Goal: Use online tool/utility: Utilize a website feature to perform a specific function

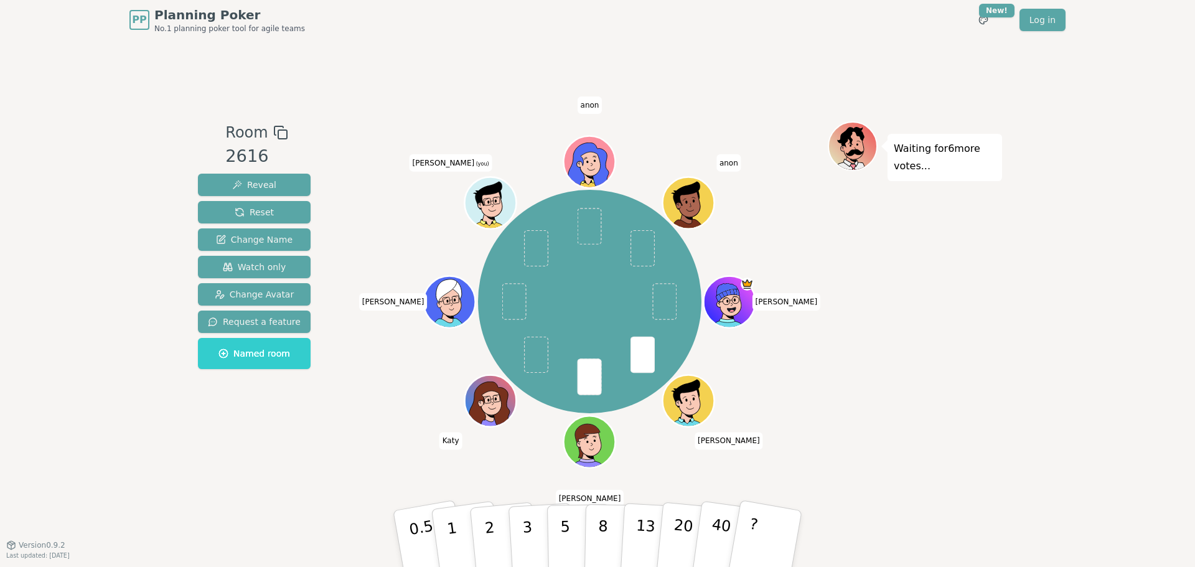
click at [1055, 299] on div "PP Planning Poker No.1 planning poker tool for agile teams Toggle theme New! Lo…" at bounding box center [597, 283] width 1195 height 567
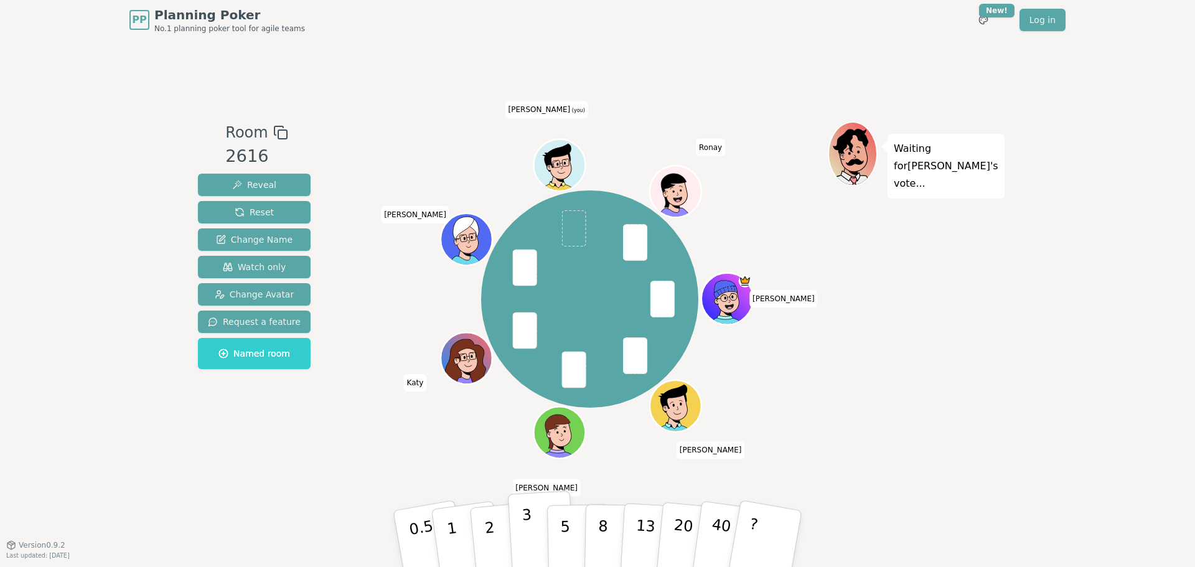
click at [539, 529] on button "3" at bounding box center [542, 539] width 68 height 97
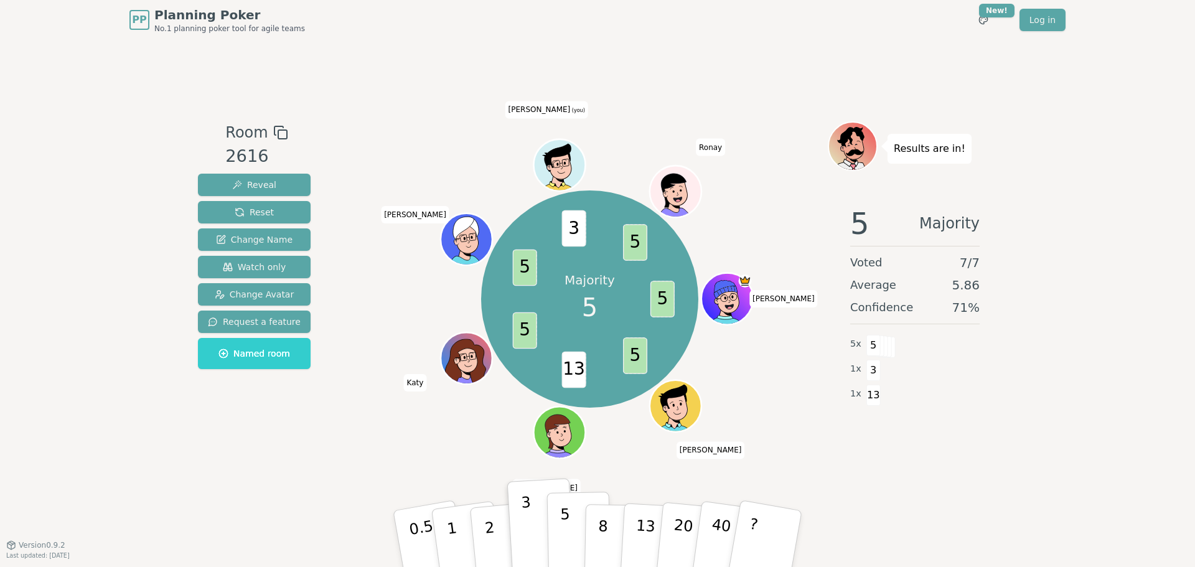
click at [564, 534] on p "5" at bounding box center [565, 539] width 11 height 67
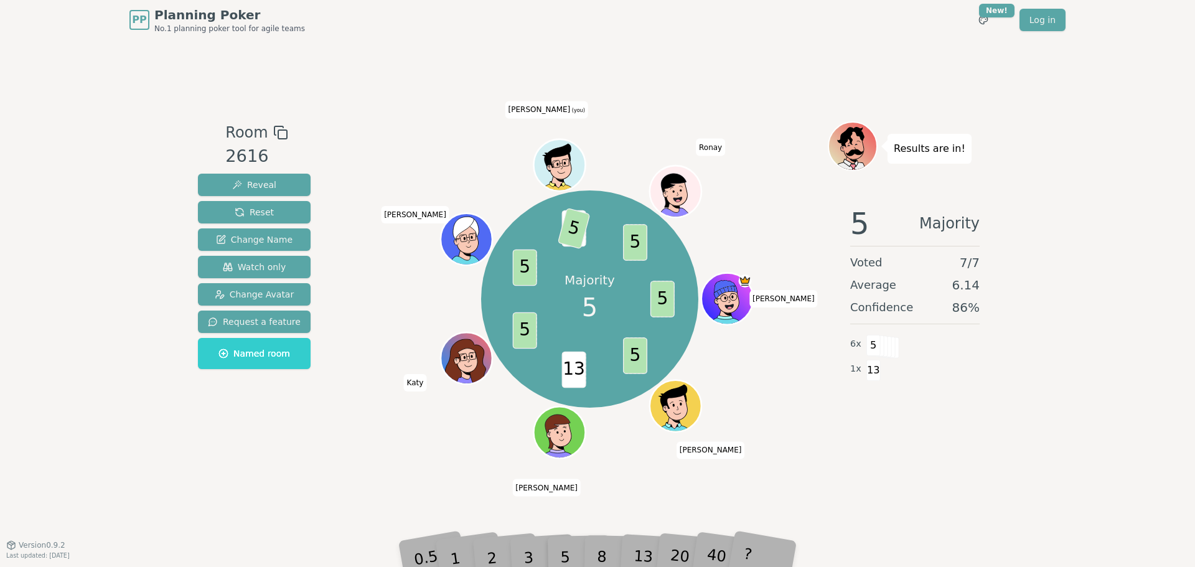
click at [1021, 473] on div "PP Planning Poker No.1 planning poker tool for agile teams Toggle theme New! Lo…" at bounding box center [597, 283] width 1195 height 567
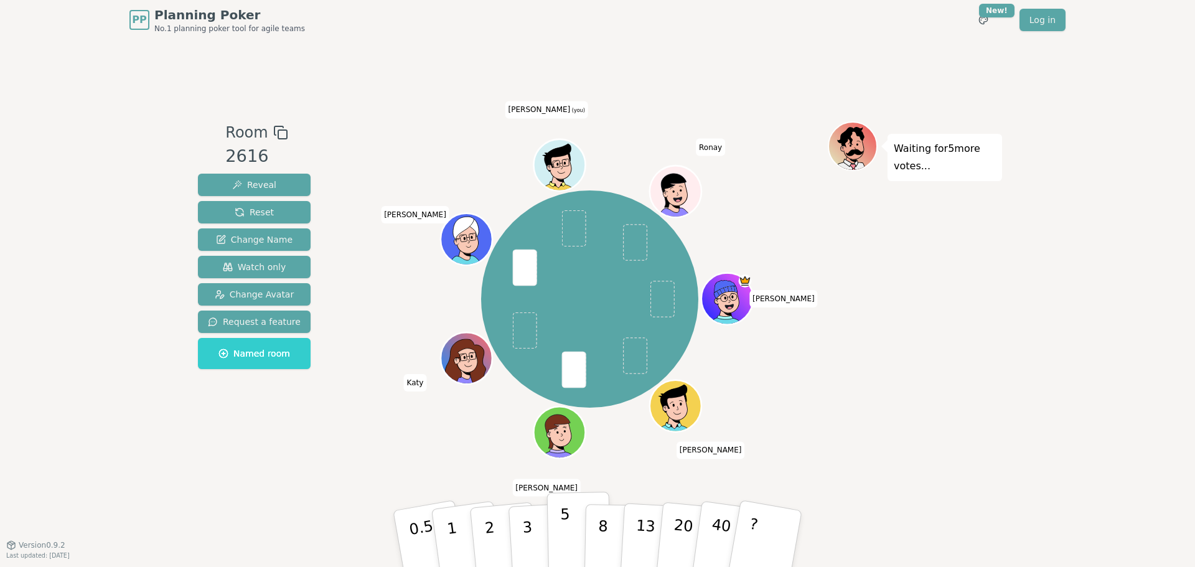
click at [557, 540] on button "5" at bounding box center [579, 539] width 64 height 95
click at [612, 521] on button "8" at bounding box center [617, 539] width 64 height 95
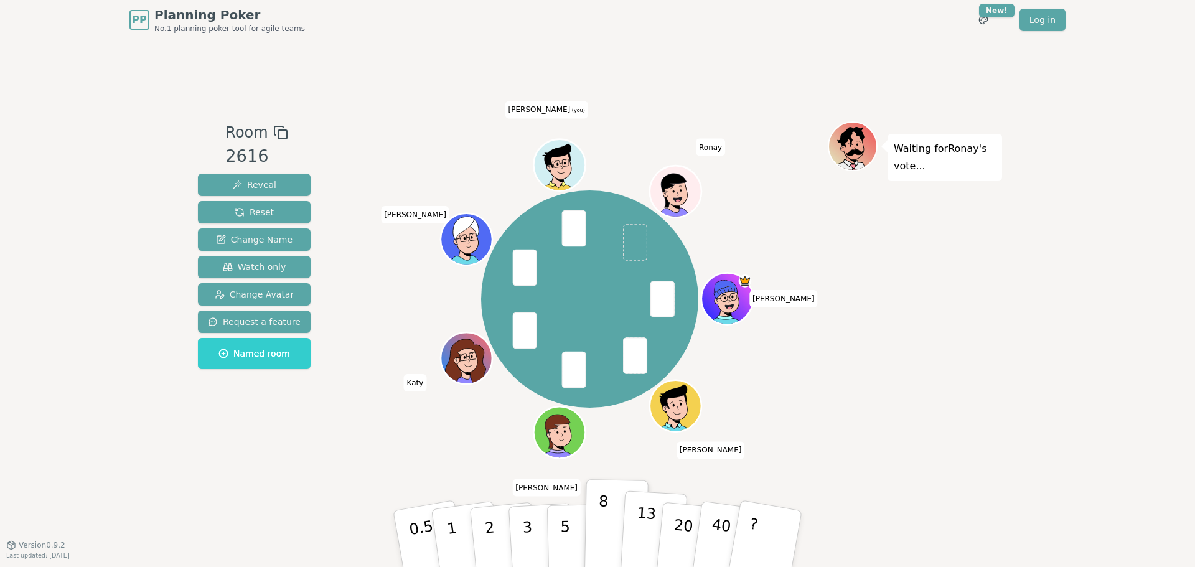
click at [641, 519] on p "13" at bounding box center [645, 538] width 23 height 68
click at [597, 527] on button "8" at bounding box center [617, 539] width 64 height 95
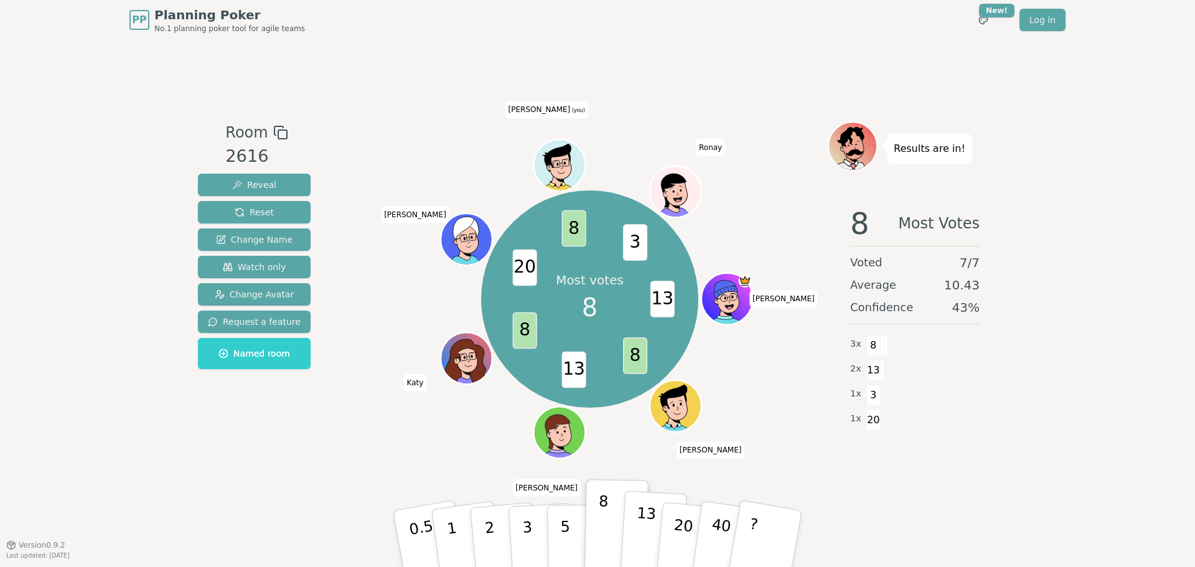
click at [639, 524] on p "13" at bounding box center [645, 538] width 23 height 68
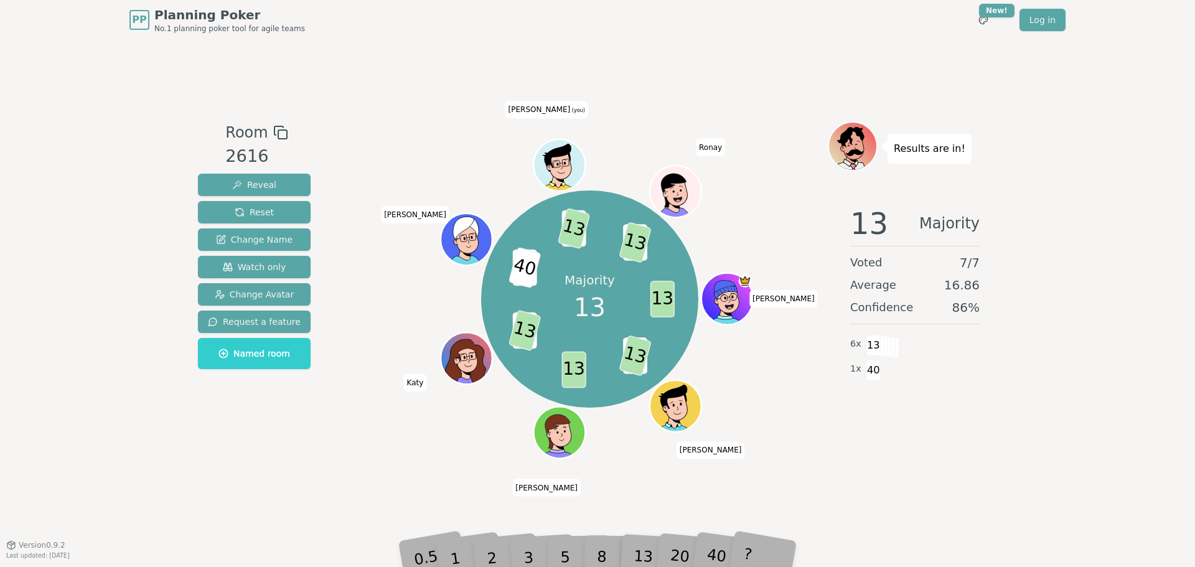
click at [123, 460] on div "PP Planning Poker No.1 planning poker tool for agile teams Toggle theme New! Lo…" at bounding box center [597, 283] width 1195 height 567
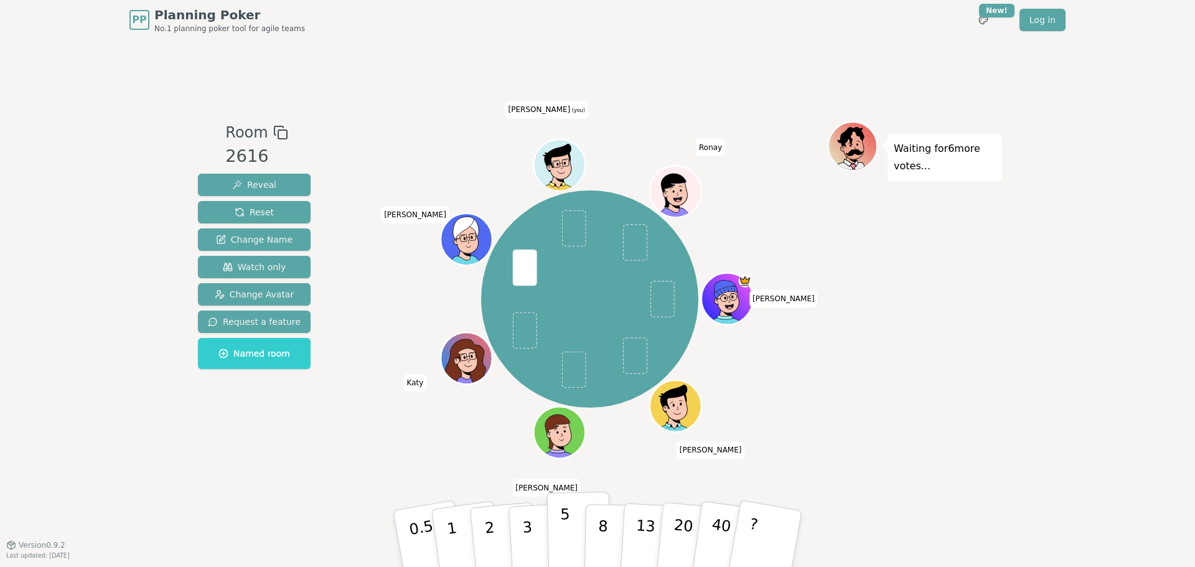
click at [569, 528] on button "5" at bounding box center [579, 539] width 64 height 95
click at [568, 520] on p "5" at bounding box center [565, 539] width 11 height 67
